Goal: Task Accomplishment & Management: Complete application form

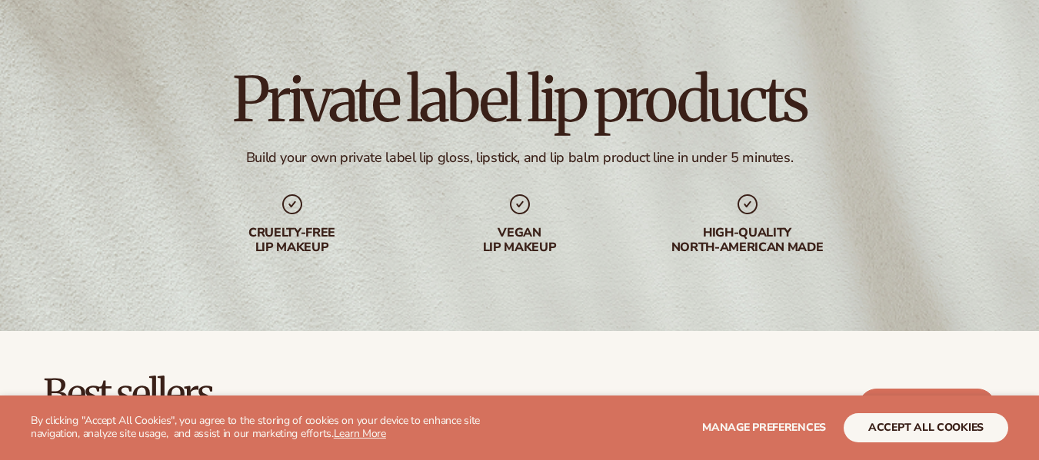
scroll to position [88, 0]
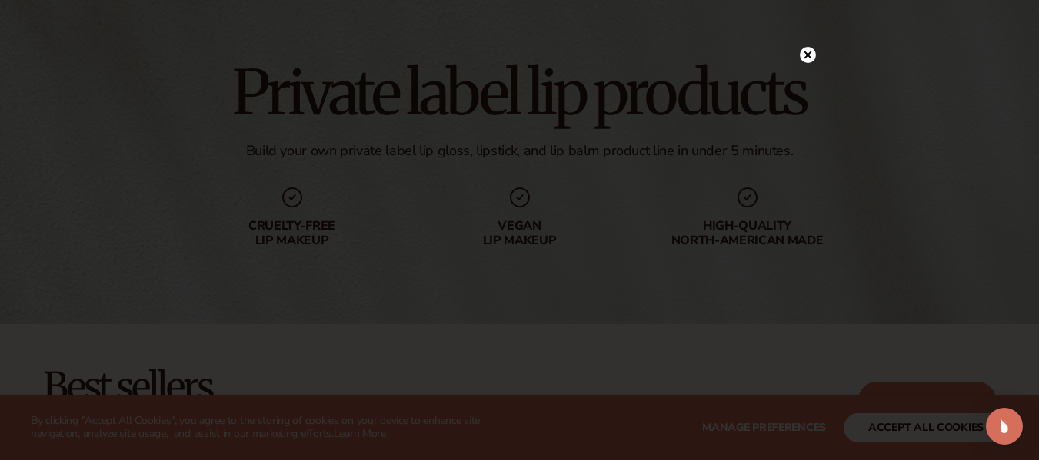
click at [892, 428] on div at bounding box center [519, 230] width 1039 height 460
click at [800, 54] on icon at bounding box center [800, 56] width 8 height 8
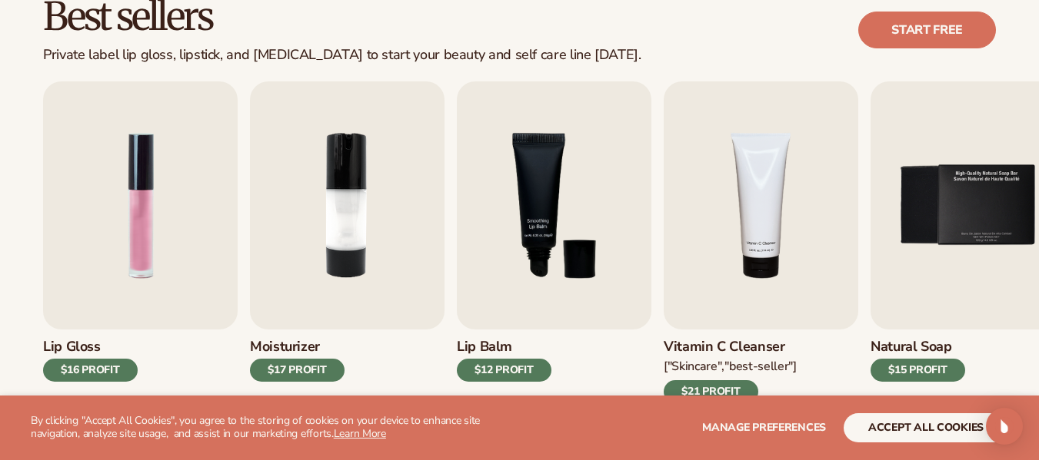
scroll to position [516, 0]
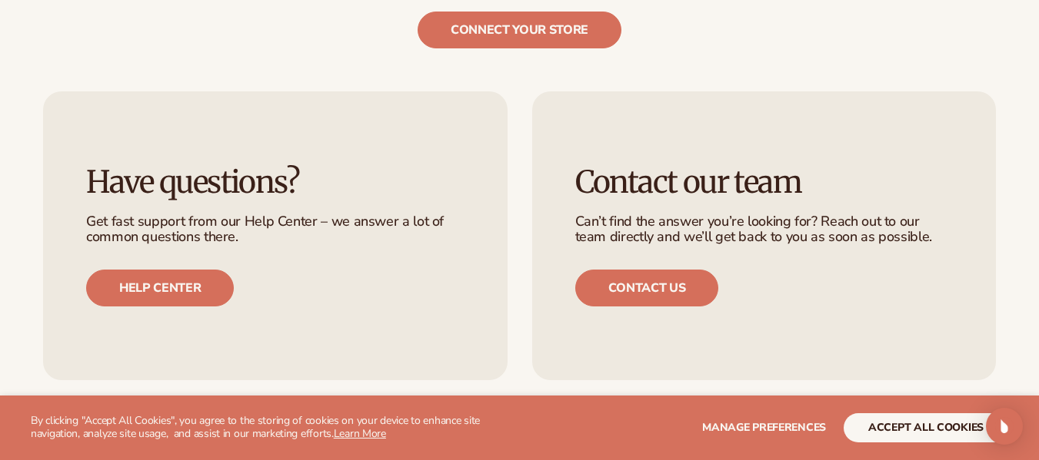
scroll to position [2631, 0]
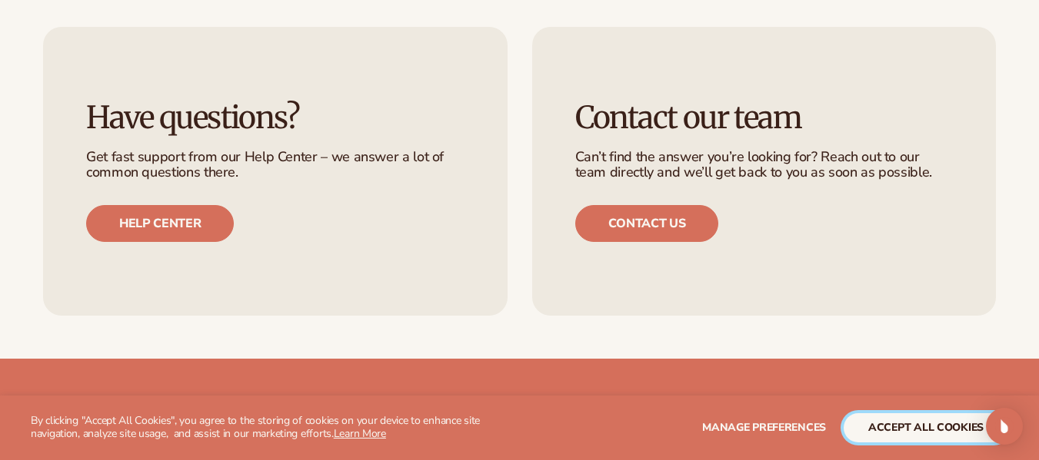
click at [871, 430] on button "accept all cookies" at bounding box center [925, 428] width 165 height 29
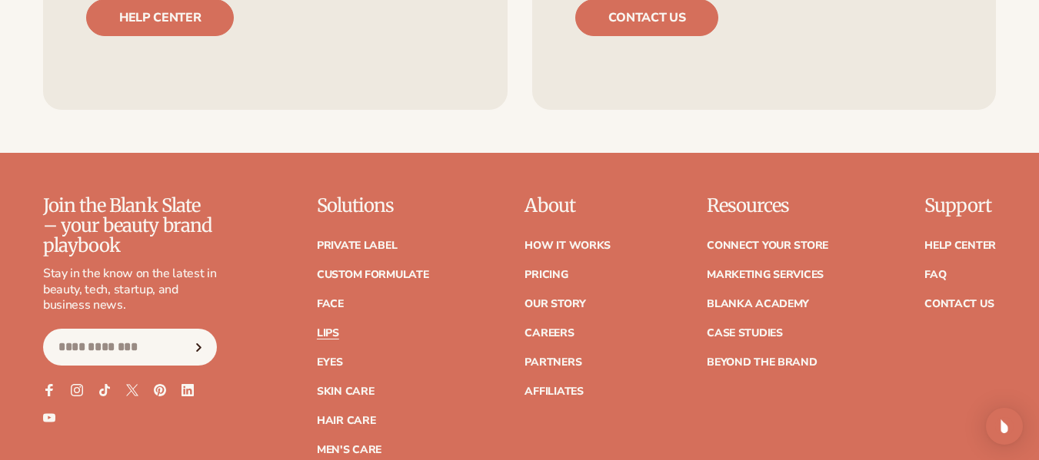
scroll to position [2844, 0]
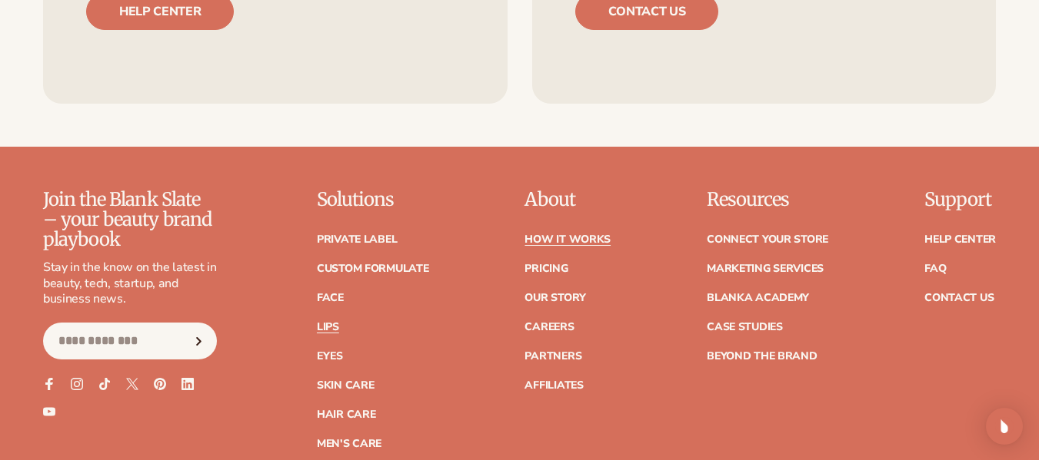
click at [557, 238] on link "How It Works" at bounding box center [567, 239] width 86 height 11
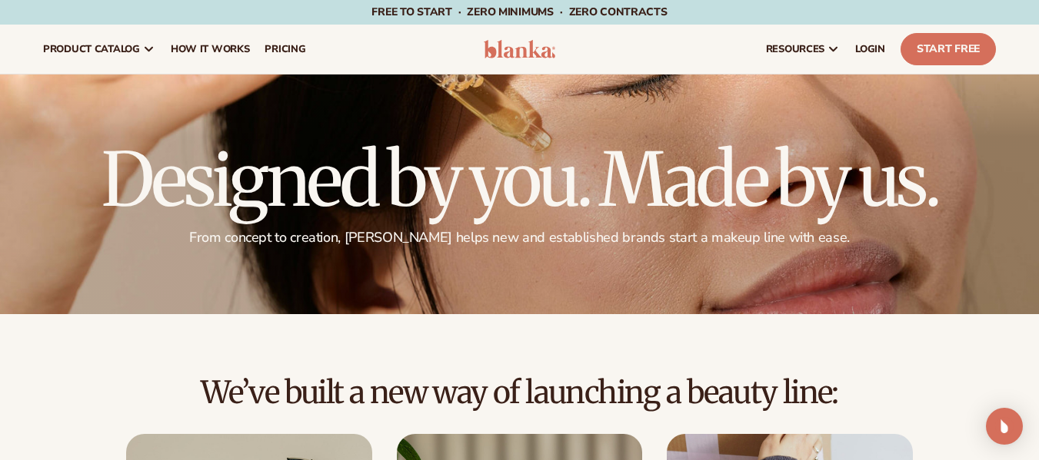
drag, startPoint x: 639, startPoint y: 409, endPoint x: 640, endPoint y: 430, distance: 20.8
click at [640, 430] on div "We’ve built a new way of launching a beauty line:" at bounding box center [519, 405] width 952 height 58
click at [953, 135] on div at bounding box center [519, 195] width 1039 height 240
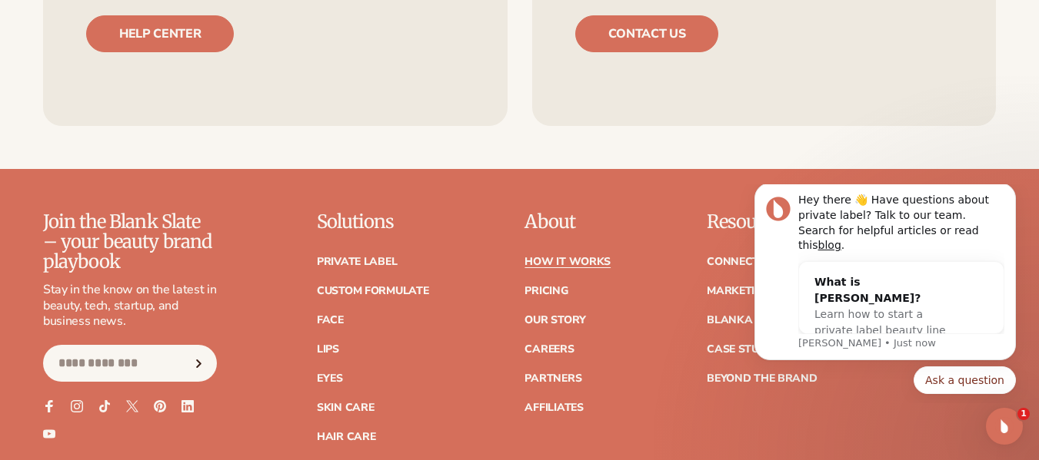
scroll to position [3316, 0]
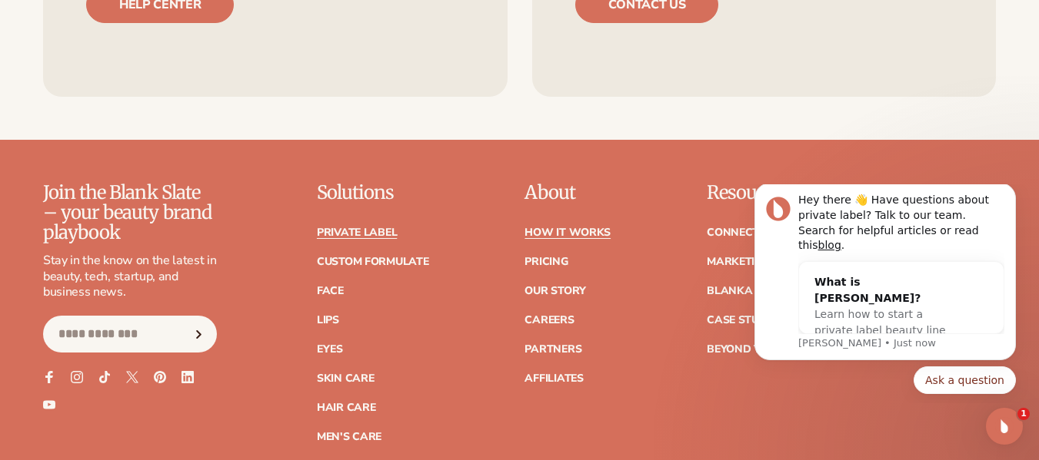
click at [374, 228] on link "Private label" at bounding box center [357, 233] width 80 height 11
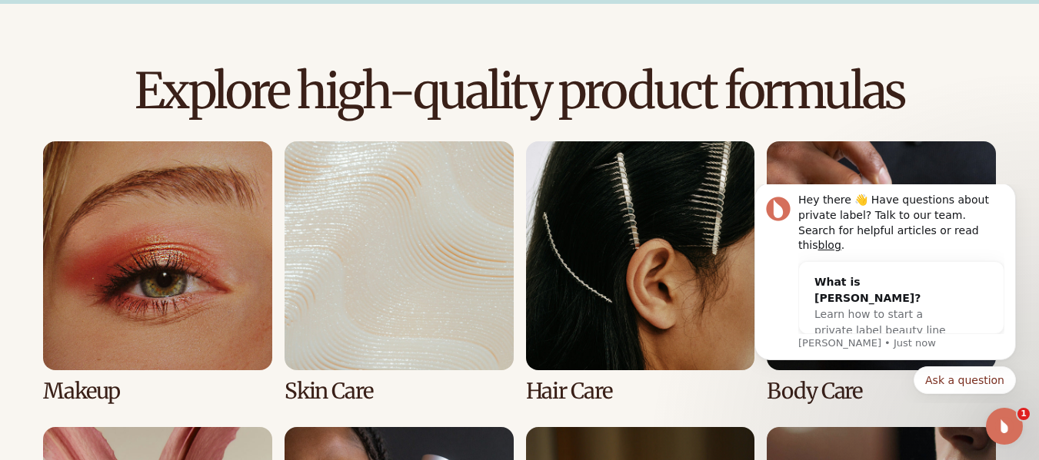
scroll to position [666, 0]
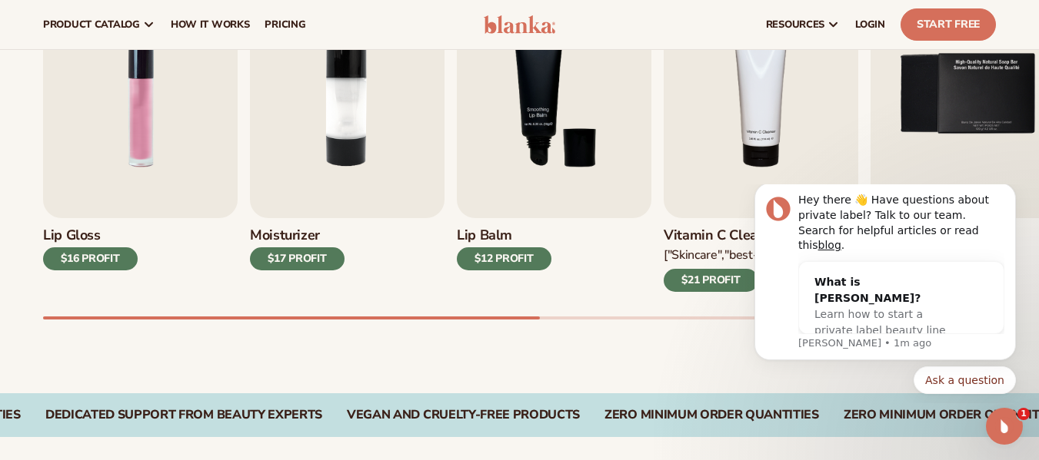
scroll to position [564, 0]
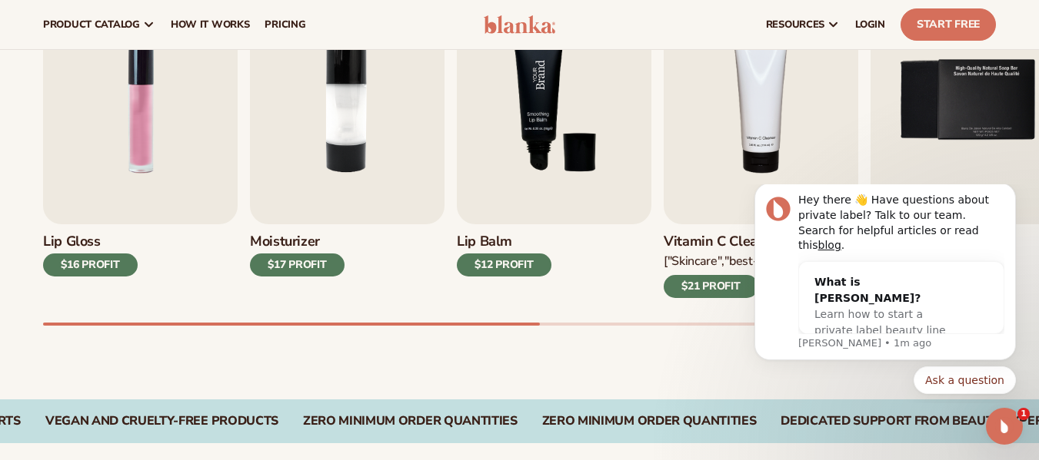
click at [553, 107] on img "3 / 9" at bounding box center [554, 100] width 194 height 248
click at [529, 105] on img "3 / 9" at bounding box center [554, 100] width 194 height 248
click at [543, 130] on img "3 / 9" at bounding box center [554, 100] width 194 height 248
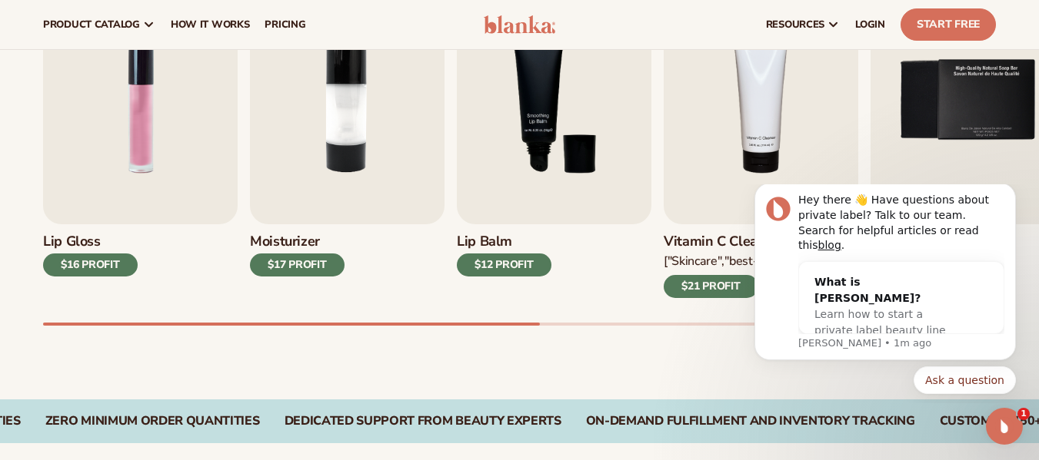
click at [487, 266] on div "$12 PROFIT" at bounding box center [504, 265] width 95 height 23
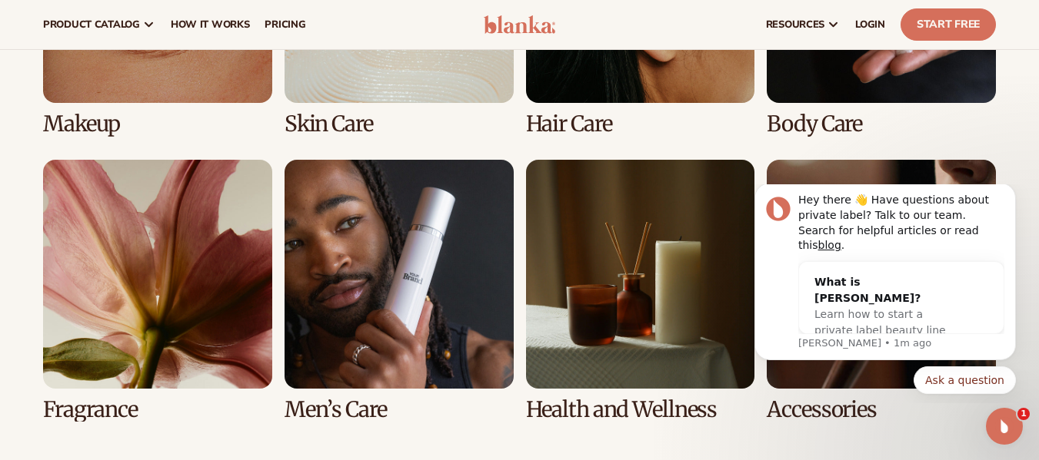
scroll to position [1259, 0]
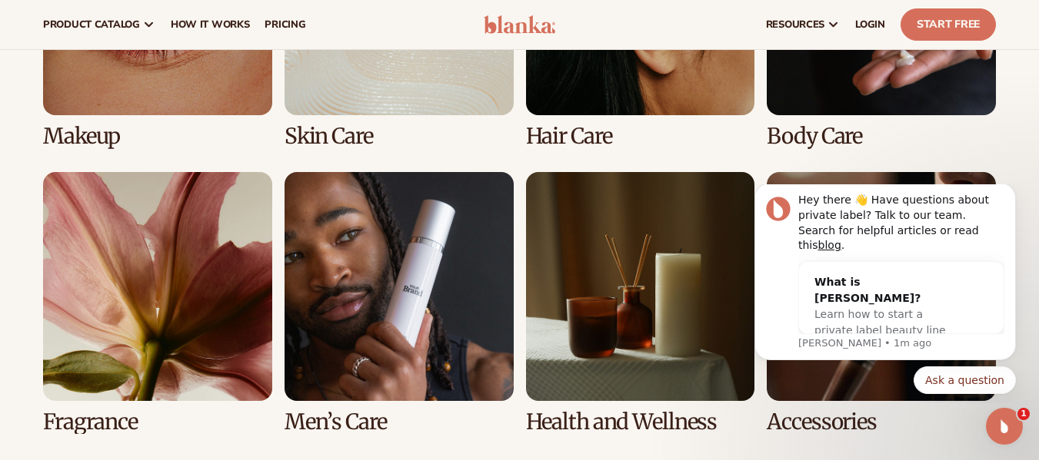
click at [199, 98] on link "1 / 8" at bounding box center [157, 17] width 229 height 262
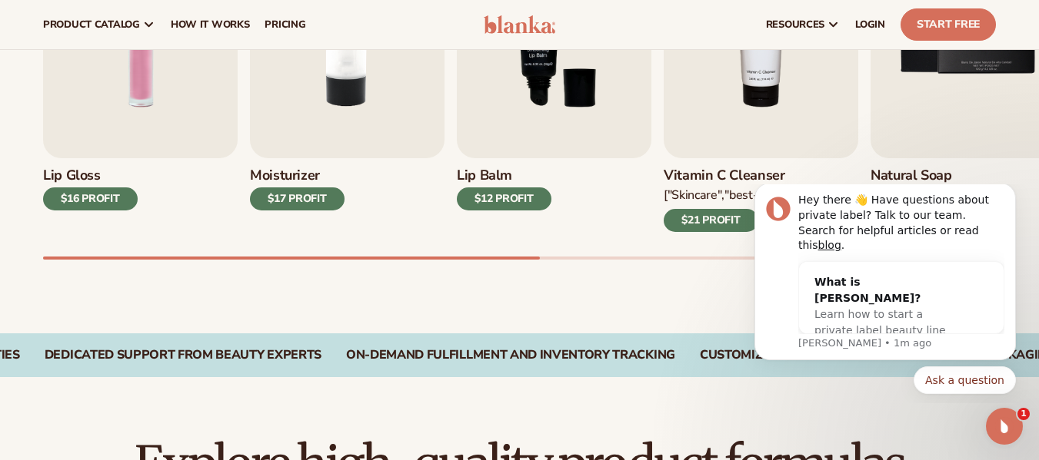
scroll to position [604, 0]
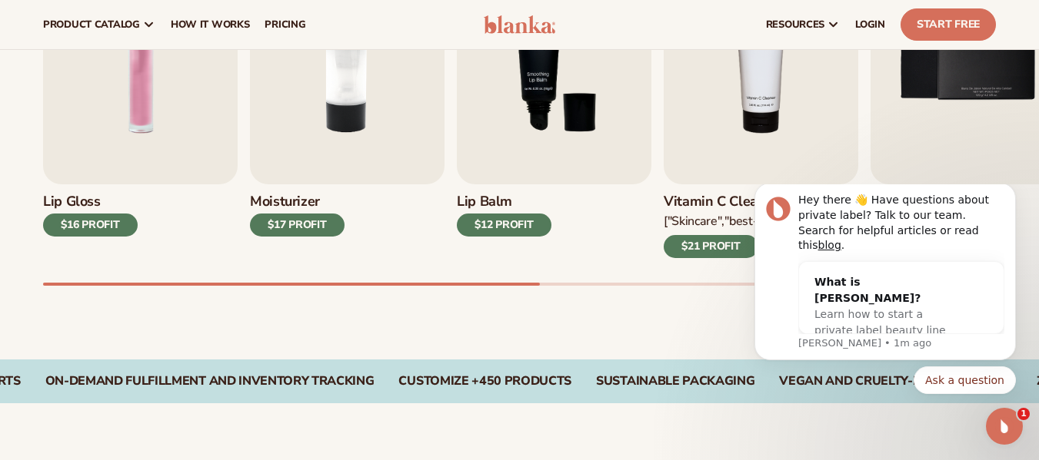
click at [588, 138] on img "3 / 9" at bounding box center [554, 60] width 194 height 248
click at [547, 89] on img "3 / 9" at bounding box center [554, 60] width 194 height 248
click at [540, 90] on img "3 / 9" at bounding box center [554, 60] width 194 height 248
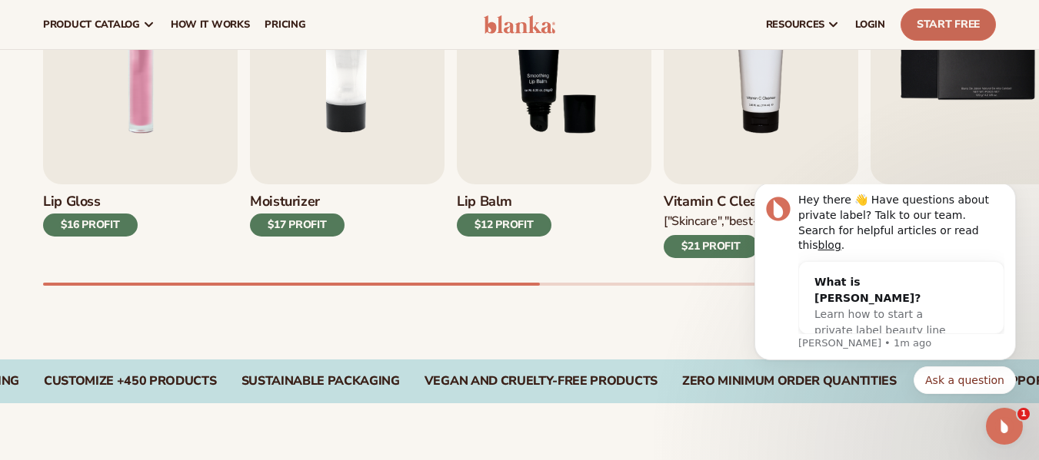
click at [926, 18] on link "Start Free" at bounding box center [947, 24] width 95 height 32
